Goal: Task Accomplishment & Management: Manage account settings

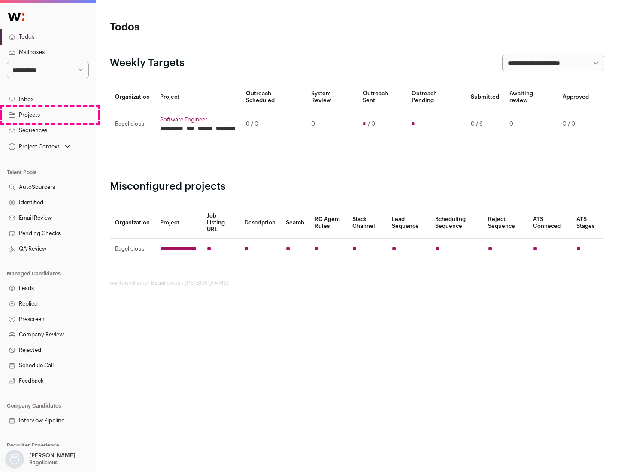
click at [48, 115] on link "Projects" at bounding box center [48, 114] width 96 height 15
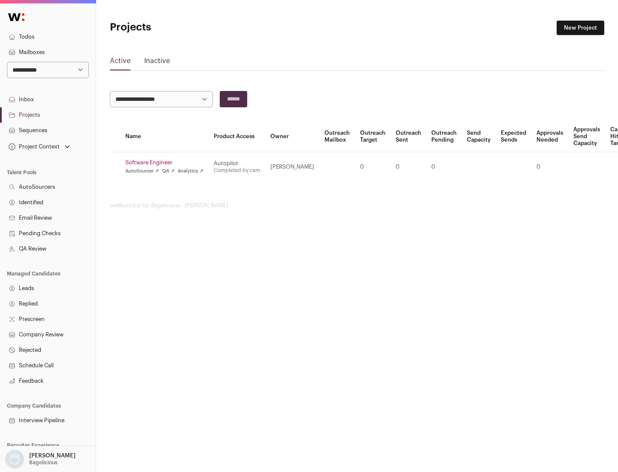
click at [167, 163] on link "Software Engineer" at bounding box center [164, 162] width 78 height 7
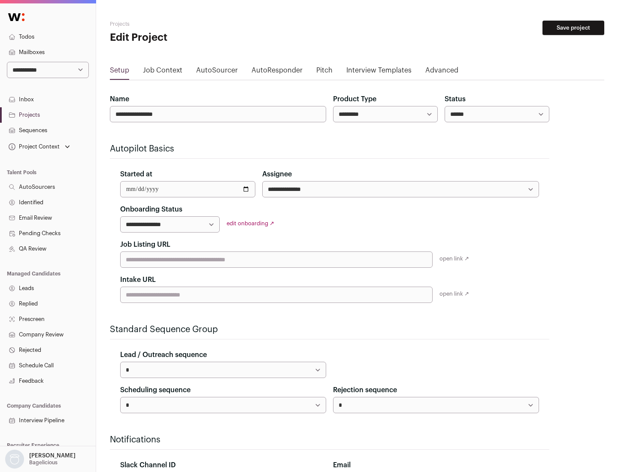
click at [574, 28] on button "Save project" at bounding box center [574, 28] width 62 height 15
